Goal: Task Accomplishment & Management: Manage account settings

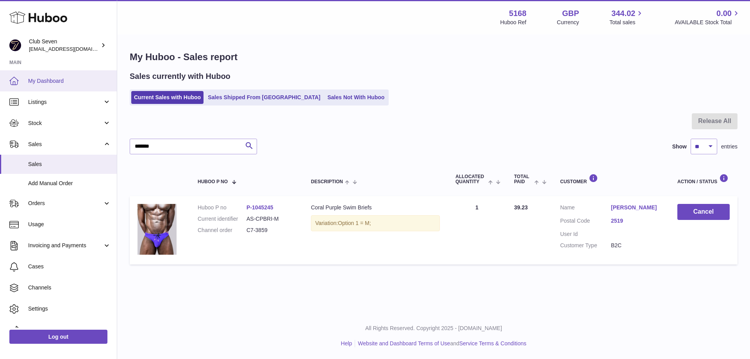
click at [47, 84] on span "My Dashboard" at bounding box center [69, 80] width 83 height 7
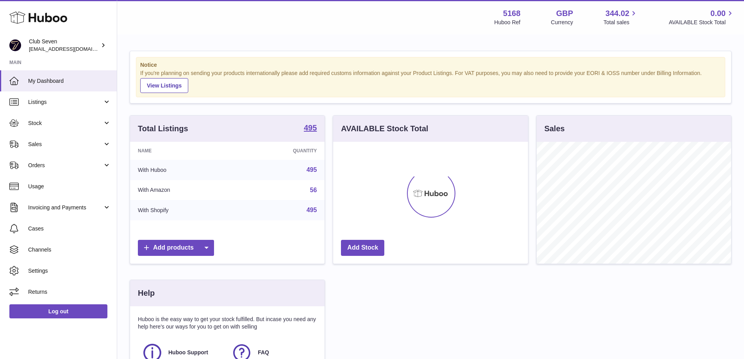
scroll to position [122, 195]
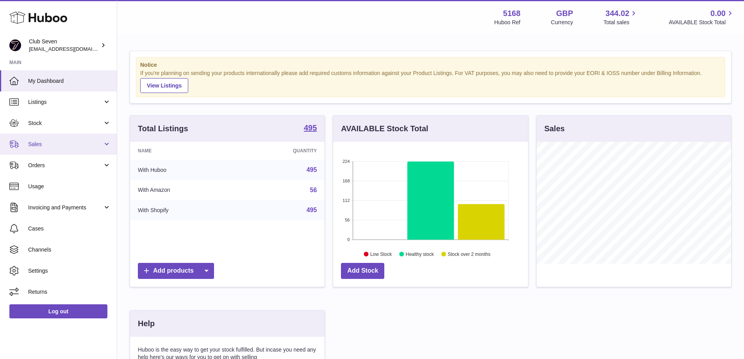
click at [42, 146] on span "Sales" at bounding box center [65, 144] width 75 height 7
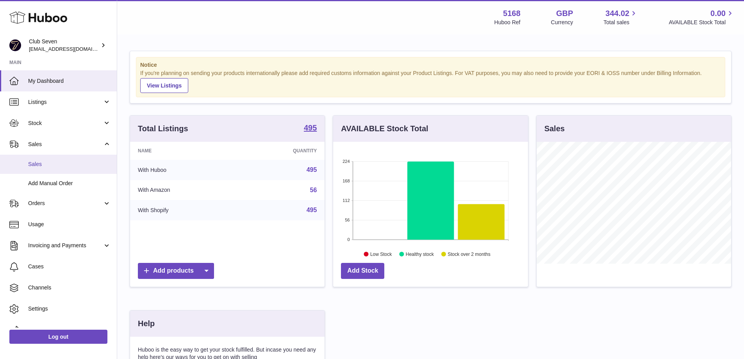
click at [41, 165] on span "Sales" at bounding box center [69, 164] width 83 height 7
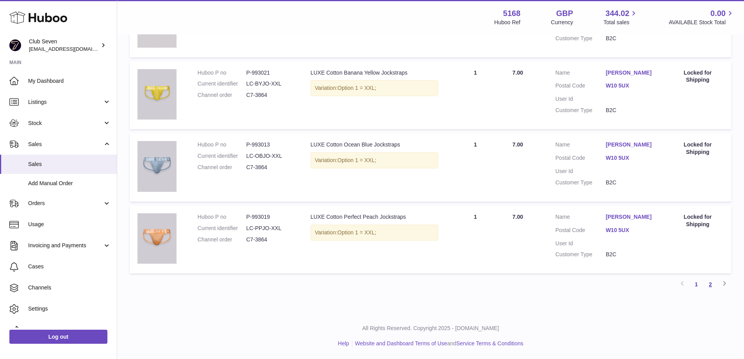
click at [711, 287] on link "2" at bounding box center [710, 284] width 14 height 14
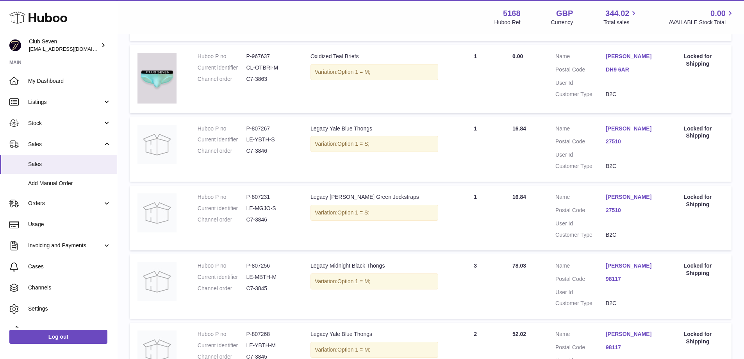
scroll to position [220, 0]
